Goal: Find specific page/section: Find specific page/section

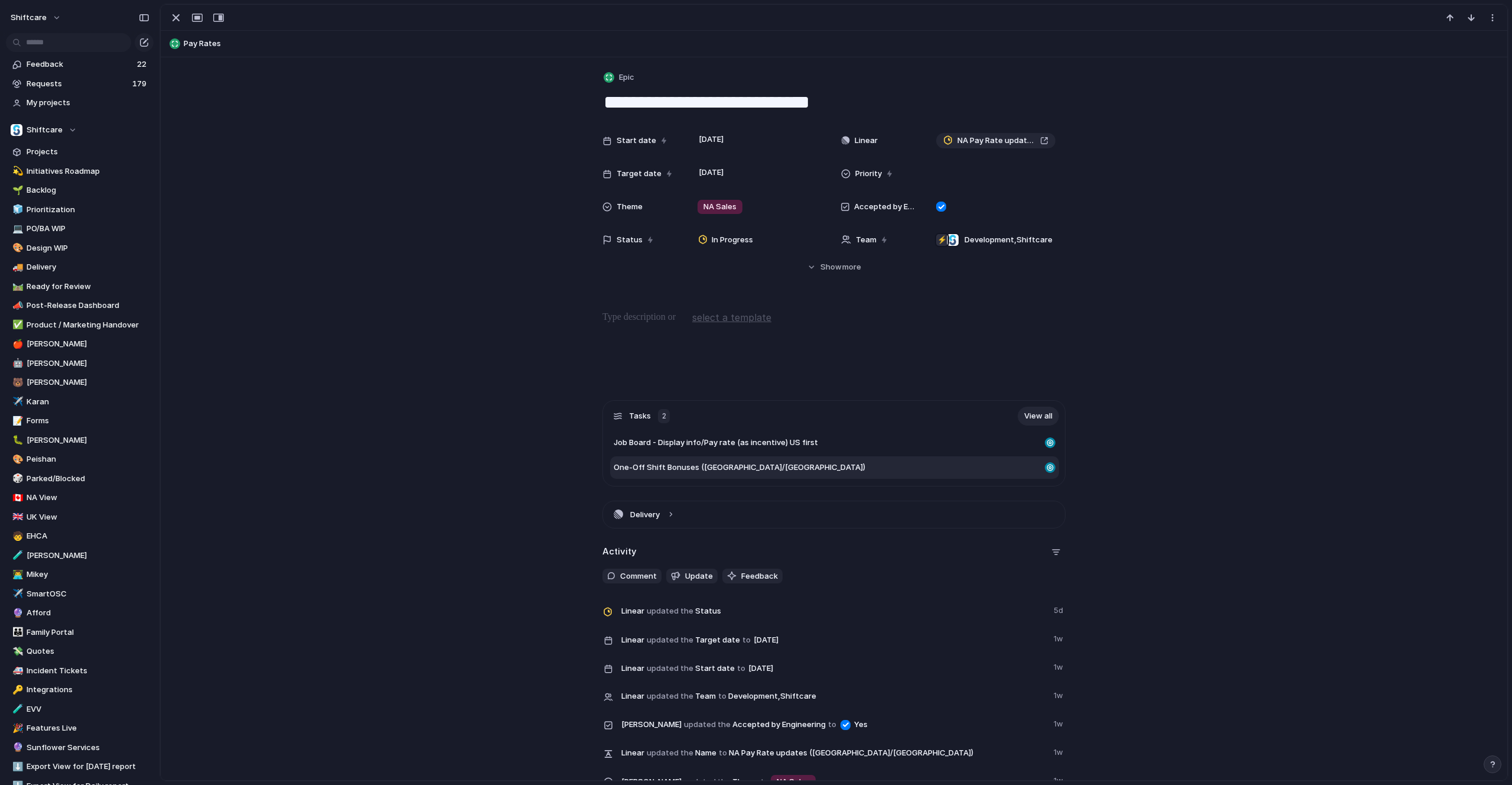
click at [689, 460] on div "One-Off Shift Bonuses ([GEOGRAPHIC_DATA]/[GEOGRAPHIC_DATA])" at bounding box center [834, 467] width 449 height 23
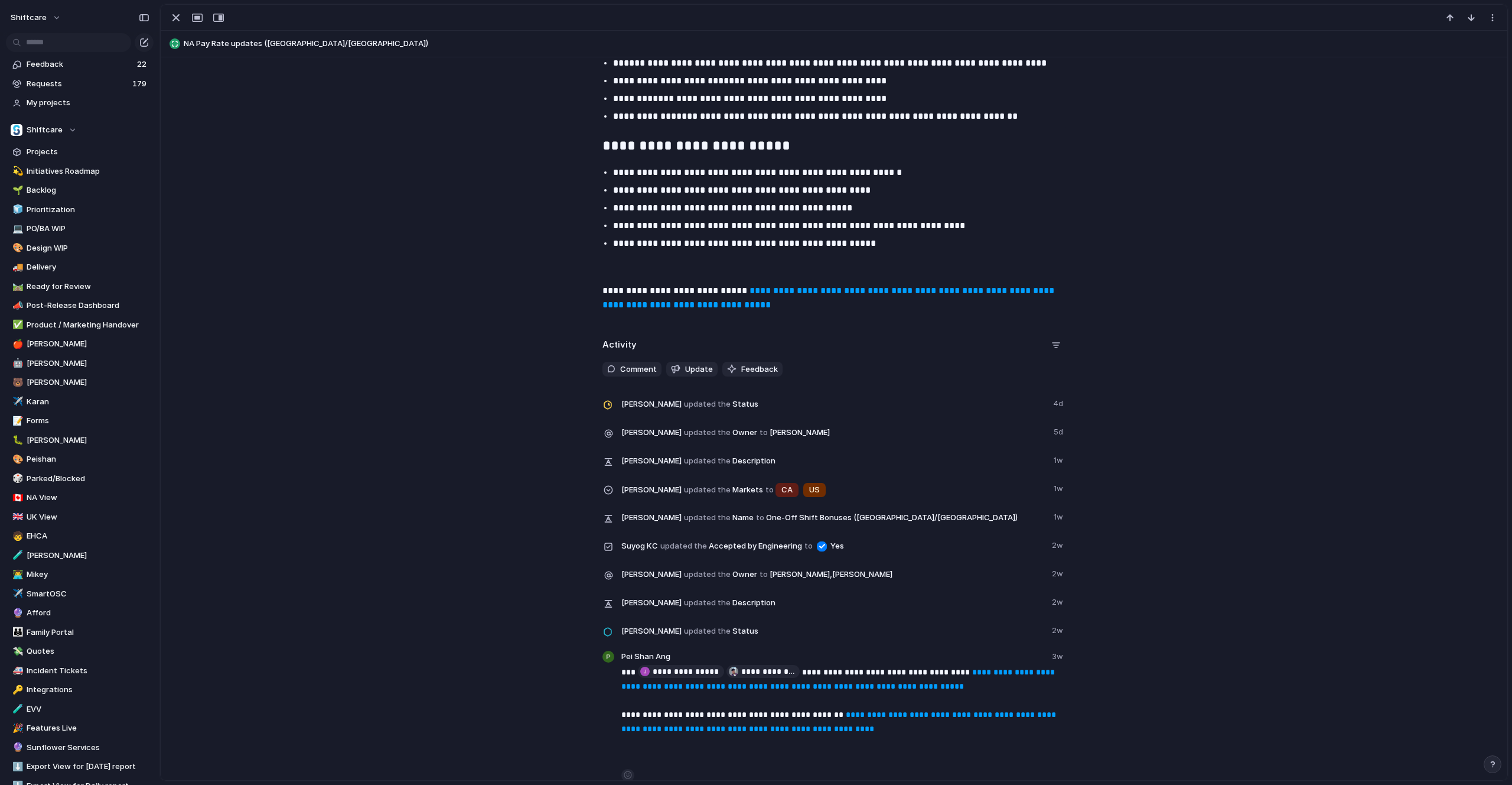
scroll to position [1963, 0]
click at [785, 304] on strong "**********" at bounding box center [830, 299] width 454 height 23
